Goal: Task Accomplishment & Management: Manage account settings

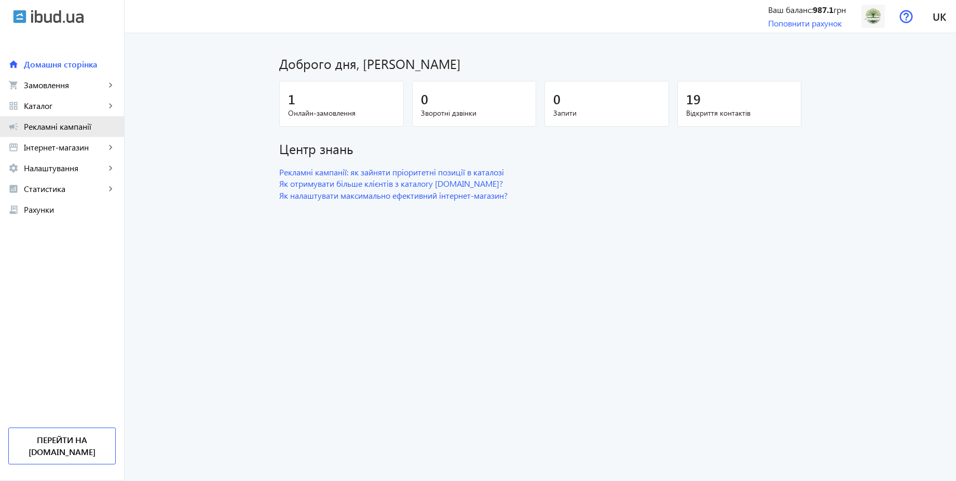
click at [39, 131] on span "Рекламні кампанії" at bounding box center [70, 126] width 92 height 10
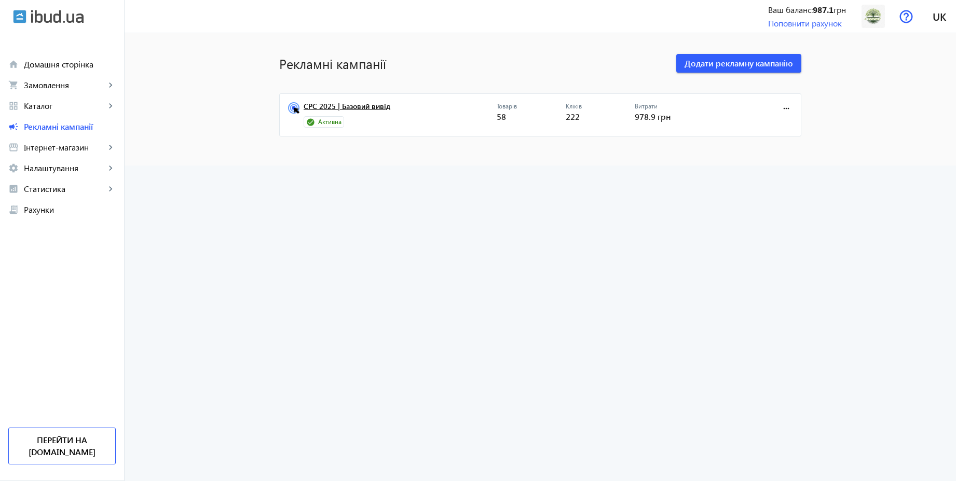
click at [376, 106] on link "CPC 2025 | Базовий вивід" at bounding box center [400, 109] width 193 height 15
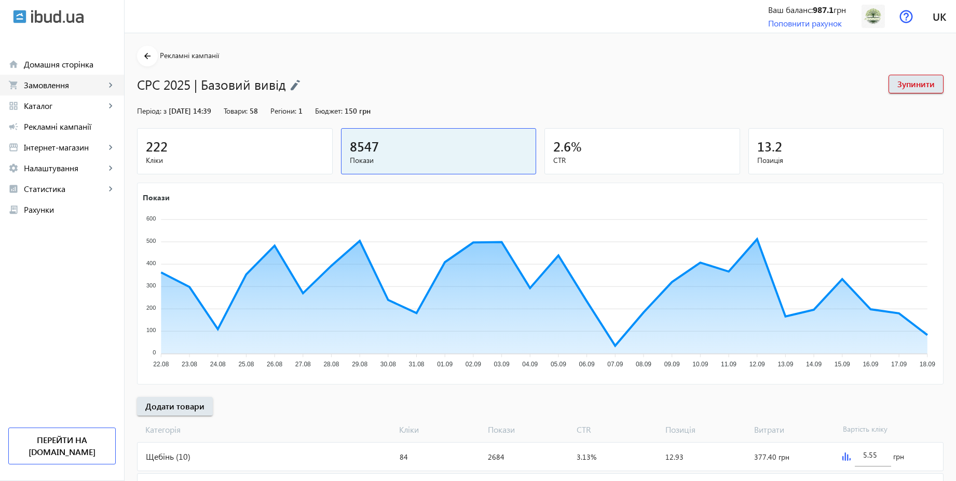
click at [48, 87] on span "Замовлення" at bounding box center [64, 85] width 81 height 10
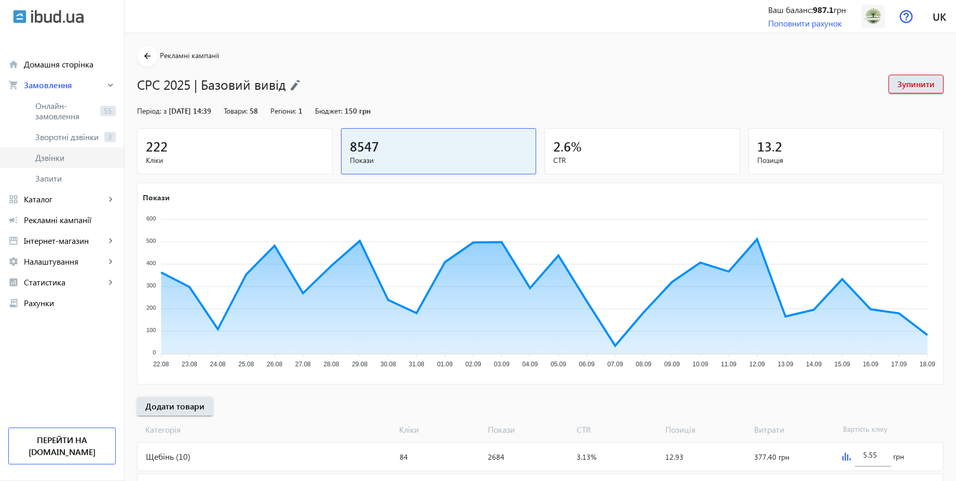
click at [56, 158] on span "Дзвінки" at bounding box center [75, 158] width 80 height 10
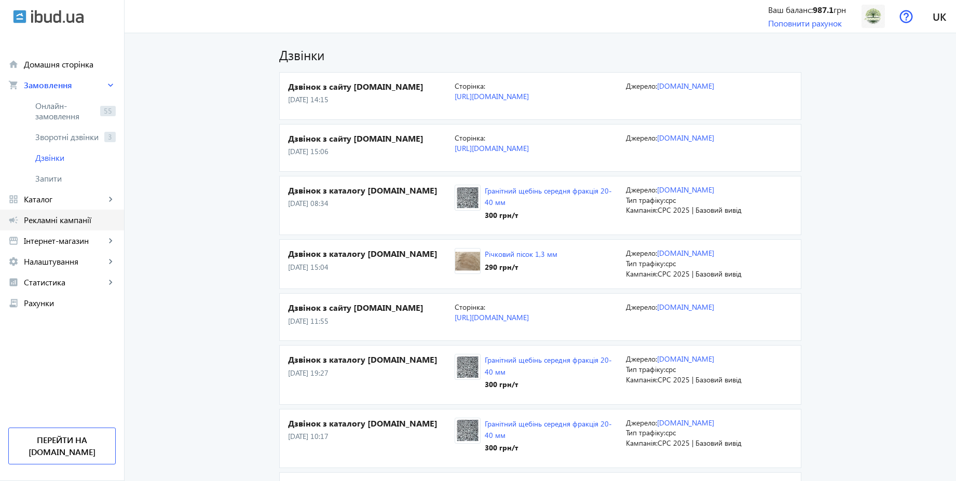
click at [62, 220] on span "Рекламні кампанії" at bounding box center [70, 220] width 92 height 10
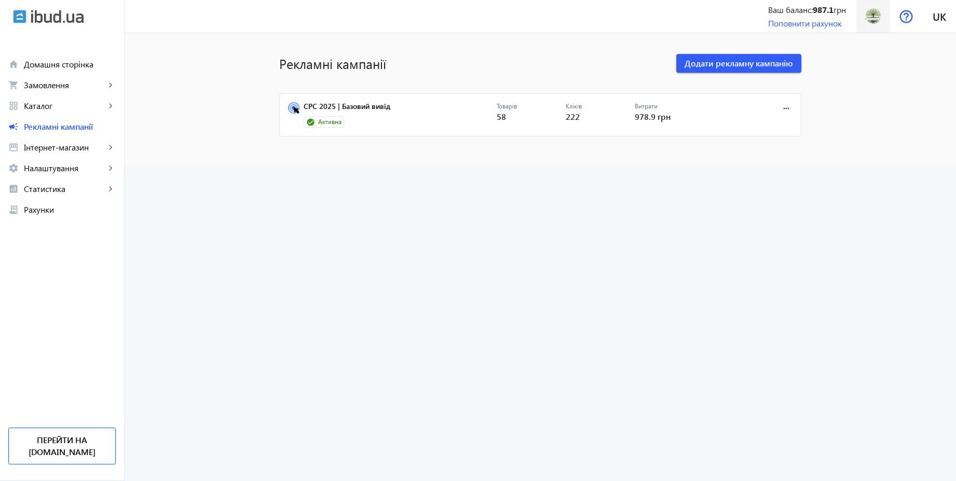
click at [879, 15] on img at bounding box center [873, 16] width 23 height 23
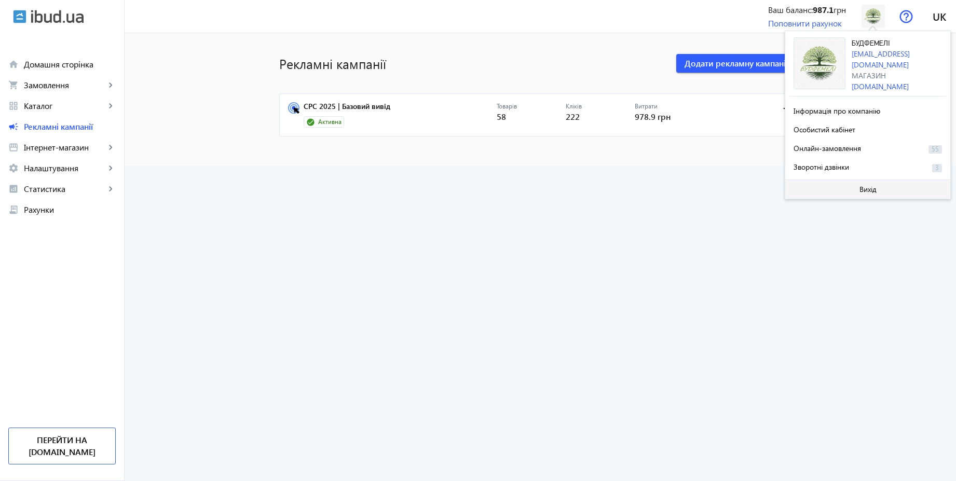
click at [870, 187] on span "Вихід" at bounding box center [867, 189] width 17 height 8
